Goal: Information Seeking & Learning: Learn about a topic

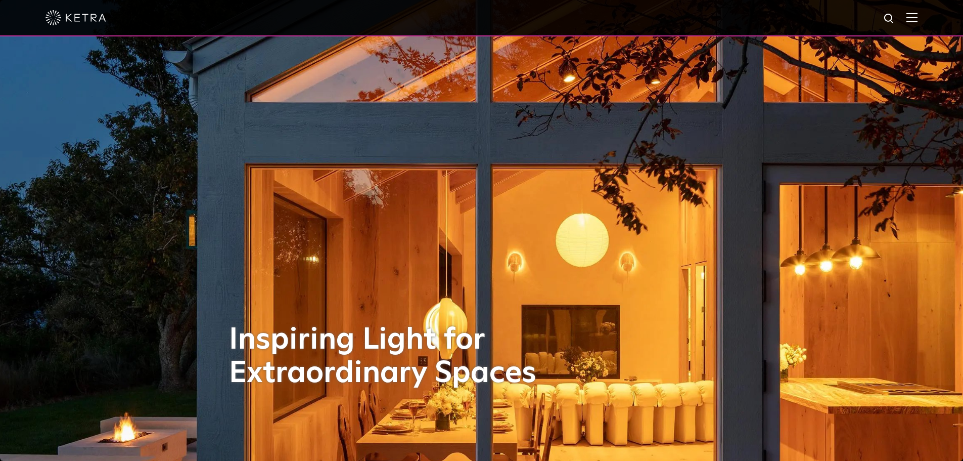
click at [918, 19] on img at bounding box center [911, 18] width 11 height 10
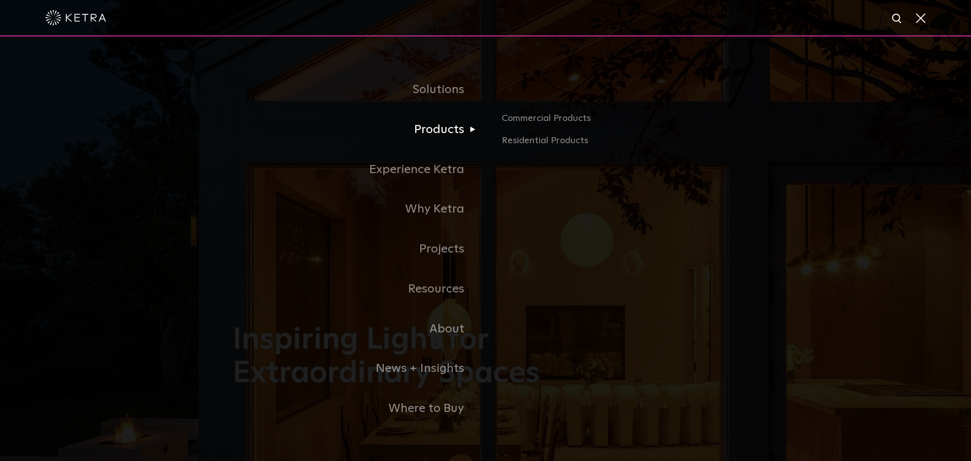
click at [475, 131] on link "Products" at bounding box center [359, 130] width 253 height 40
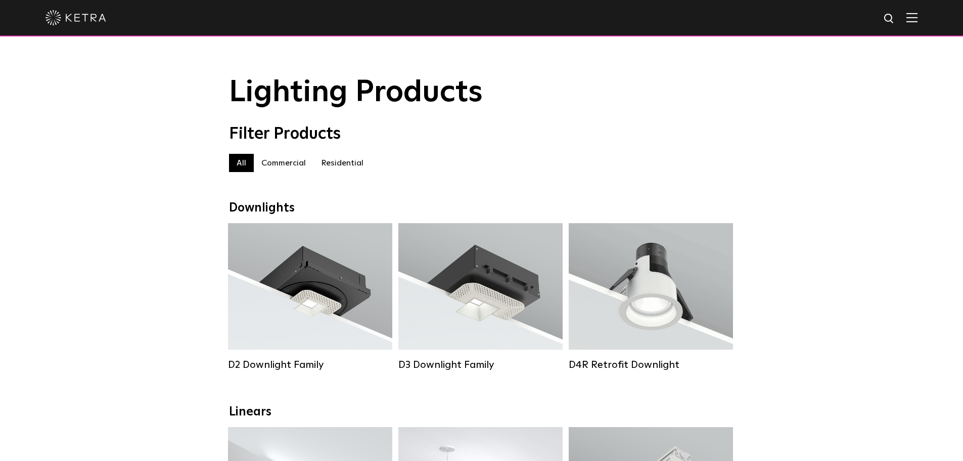
click at [286, 168] on label "Commercial" at bounding box center [284, 163] width 60 height 18
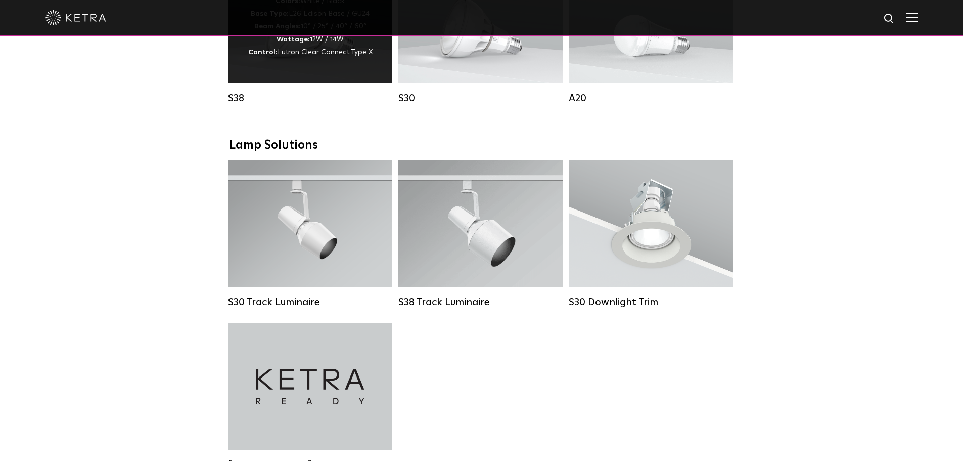
scroll to position [708, 0]
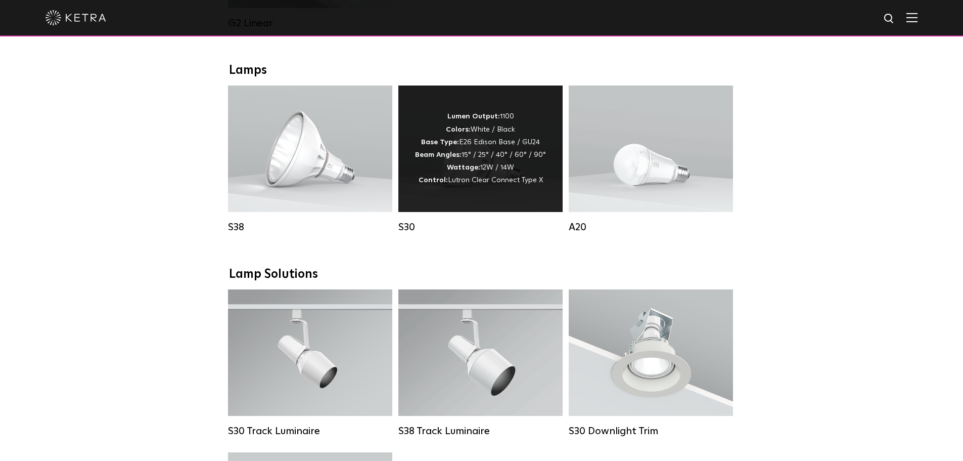
drag, startPoint x: 499, startPoint y: 199, endPoint x: 506, endPoint y: 200, distance: 6.6
click at [499, 198] on div "Lumen Output: 1100 Colors: White / Black Base Type: E26 Edison Base / GU24 Beam…" at bounding box center [480, 148] width 164 height 126
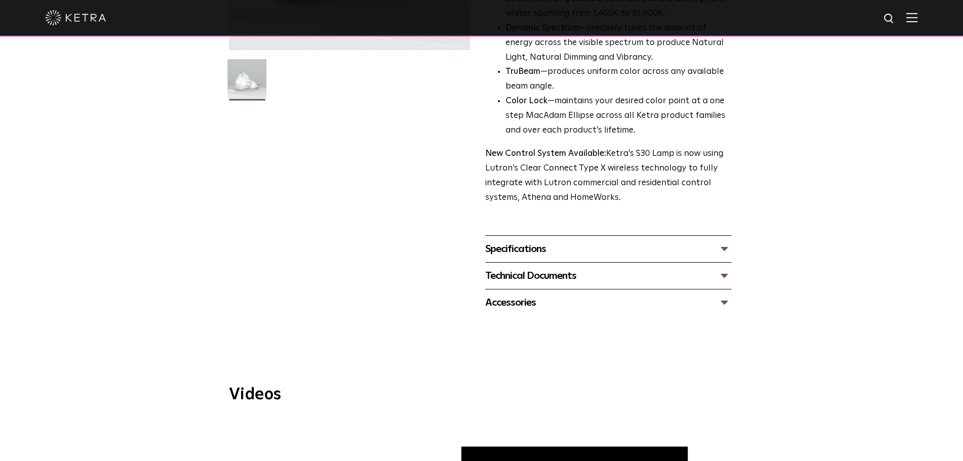
scroll to position [404, 0]
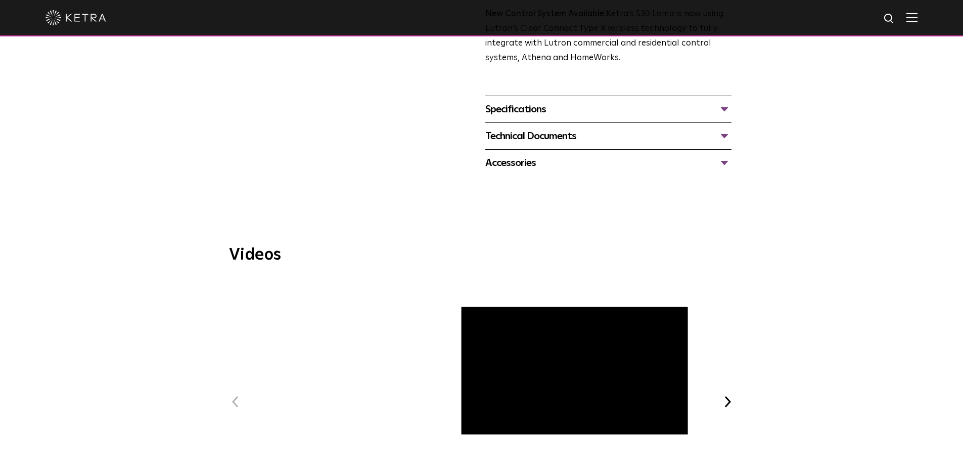
click at [723, 139] on div "Technical Documents" at bounding box center [608, 136] width 246 height 16
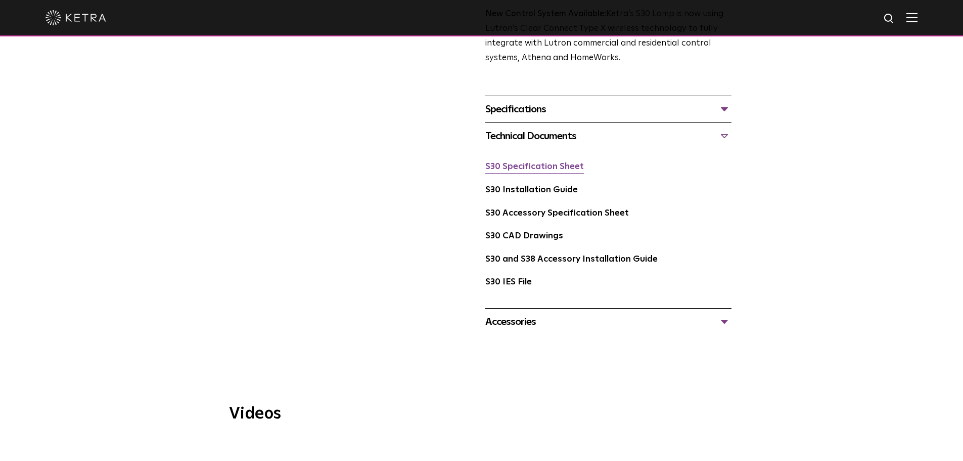
click at [567, 168] on link "S30 Specification Sheet" at bounding box center [534, 166] width 99 height 9
